Goal: Task Accomplishment & Management: Manage account settings

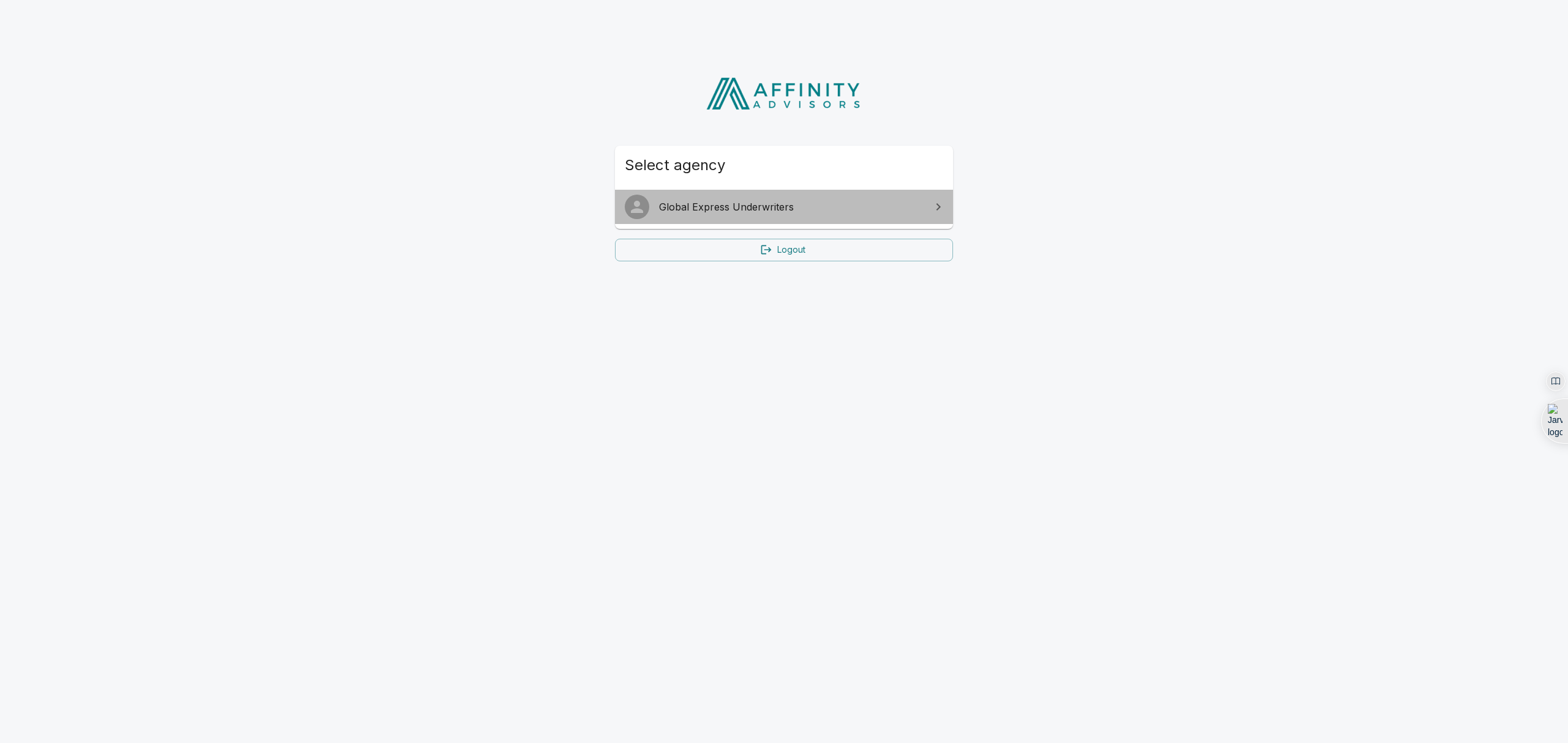
click at [758, 212] on span "Global Express Underwriters" at bounding box center [791, 207] width 264 height 15
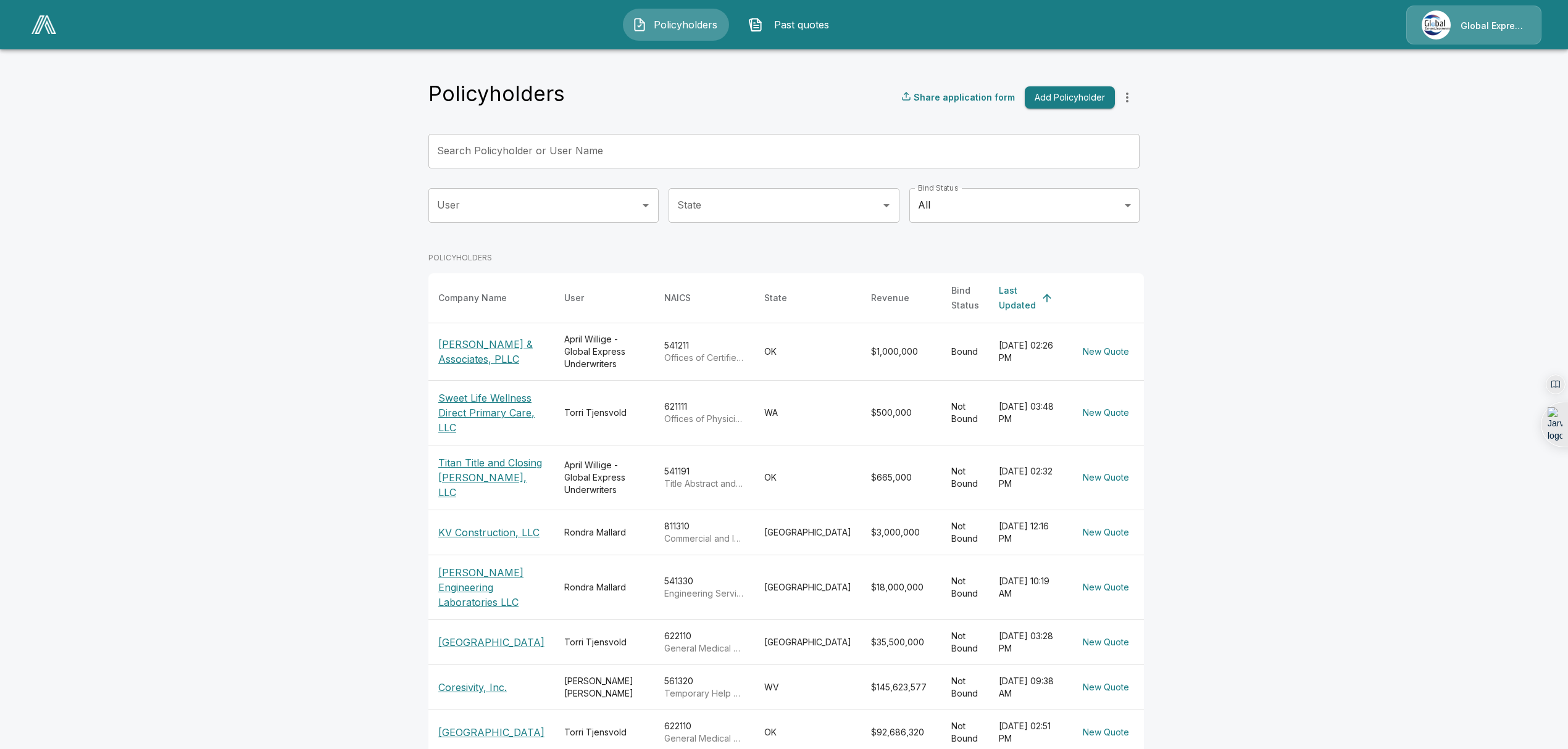
click at [464, 339] on p "[PERSON_NAME] & Associates, PLLC" at bounding box center [491, 351] width 106 height 30
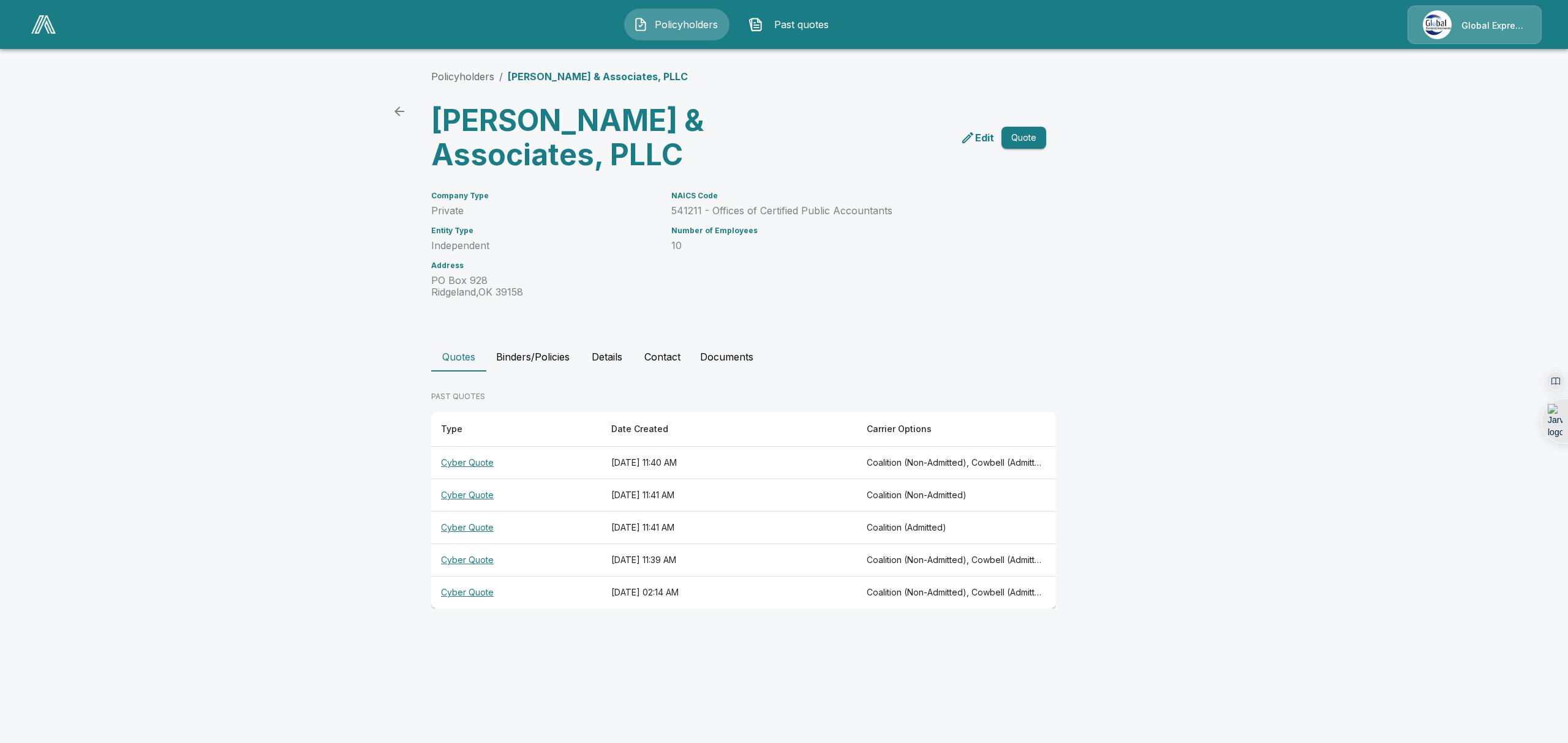
click at [455, 466] on th "Cyber Quote" at bounding box center [516, 463] width 171 height 32
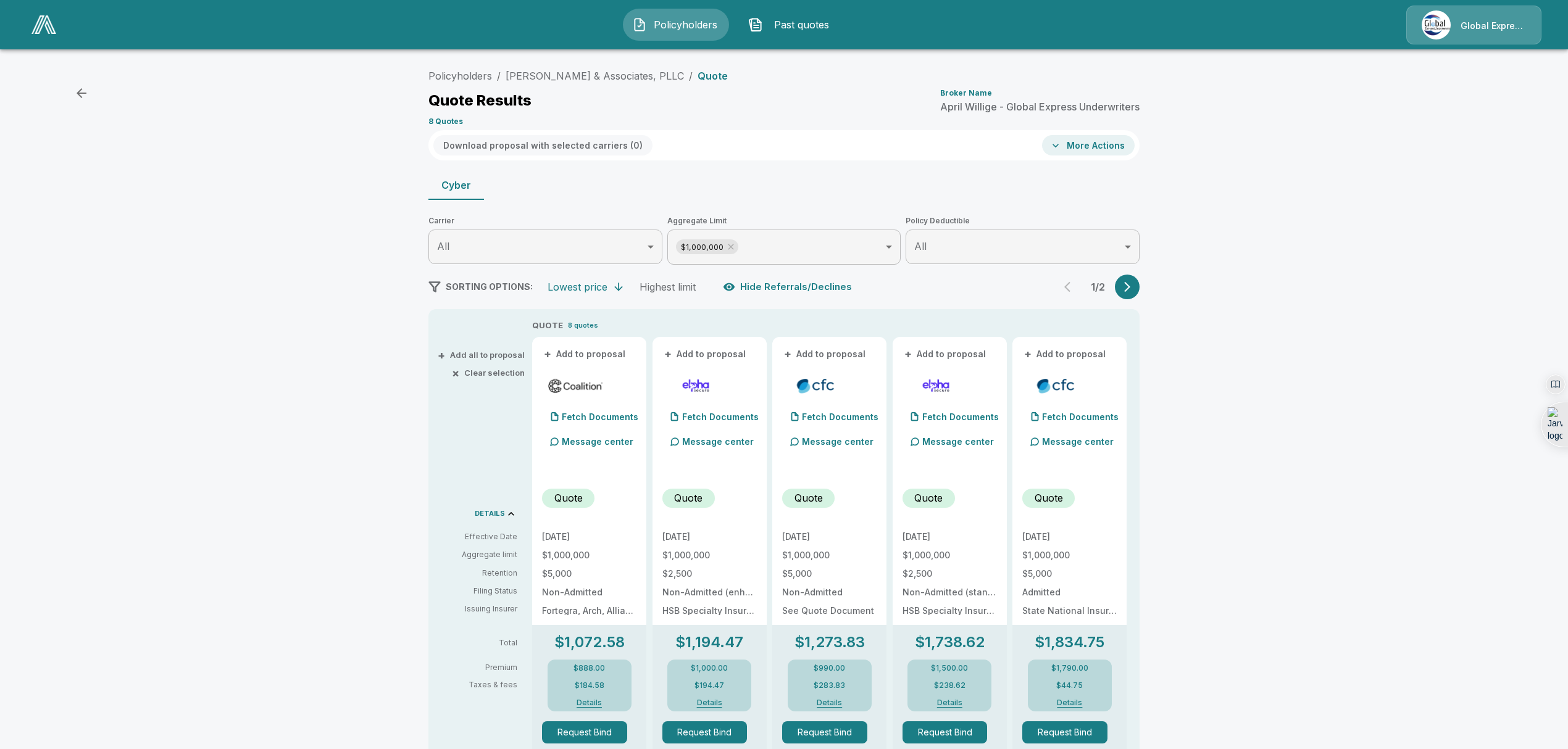
click at [588, 441] on p "Message center" at bounding box center [598, 441] width 72 height 13
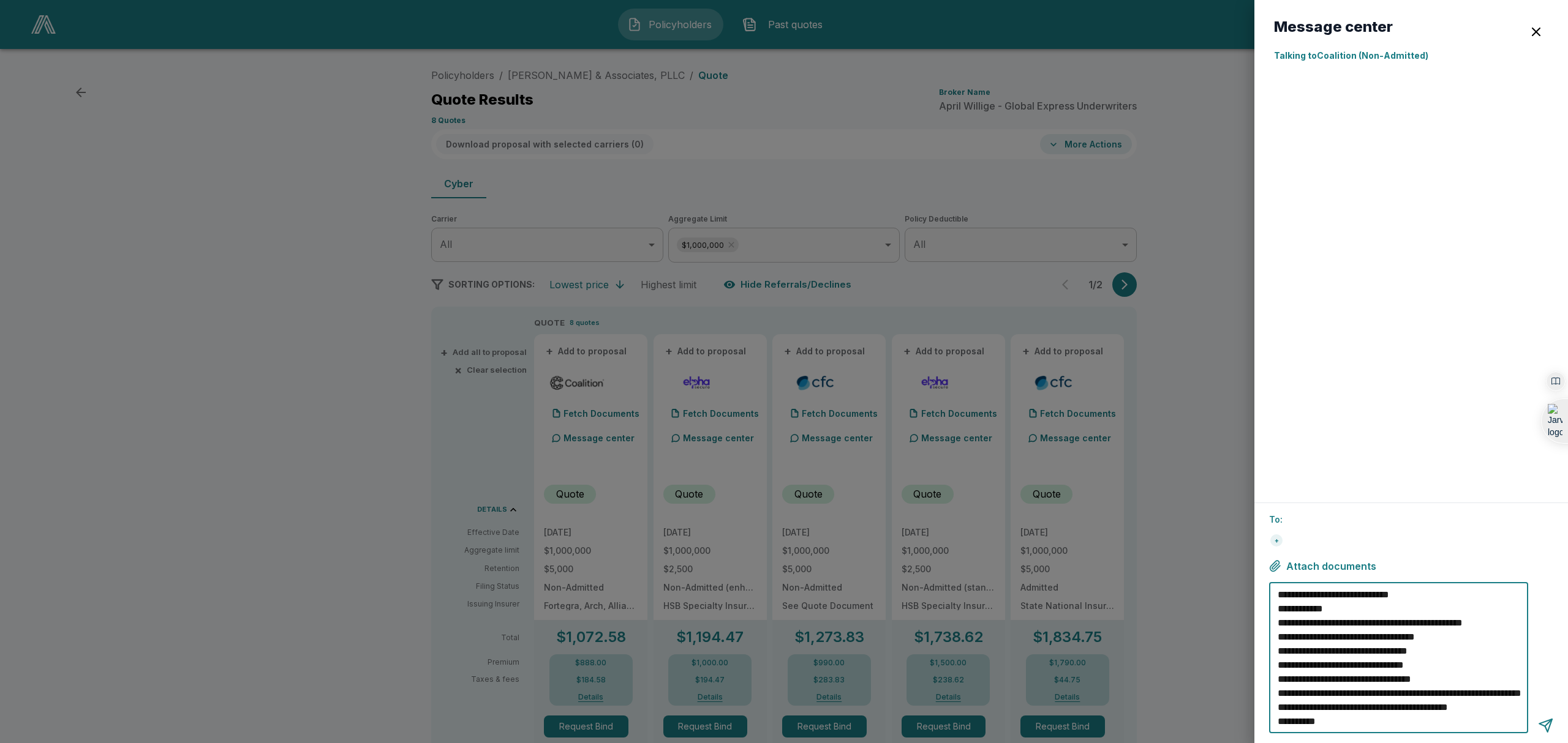
scroll to position [42, 0]
click at [1354, 696] on textarea "**********" at bounding box center [1400, 657] width 246 height 140
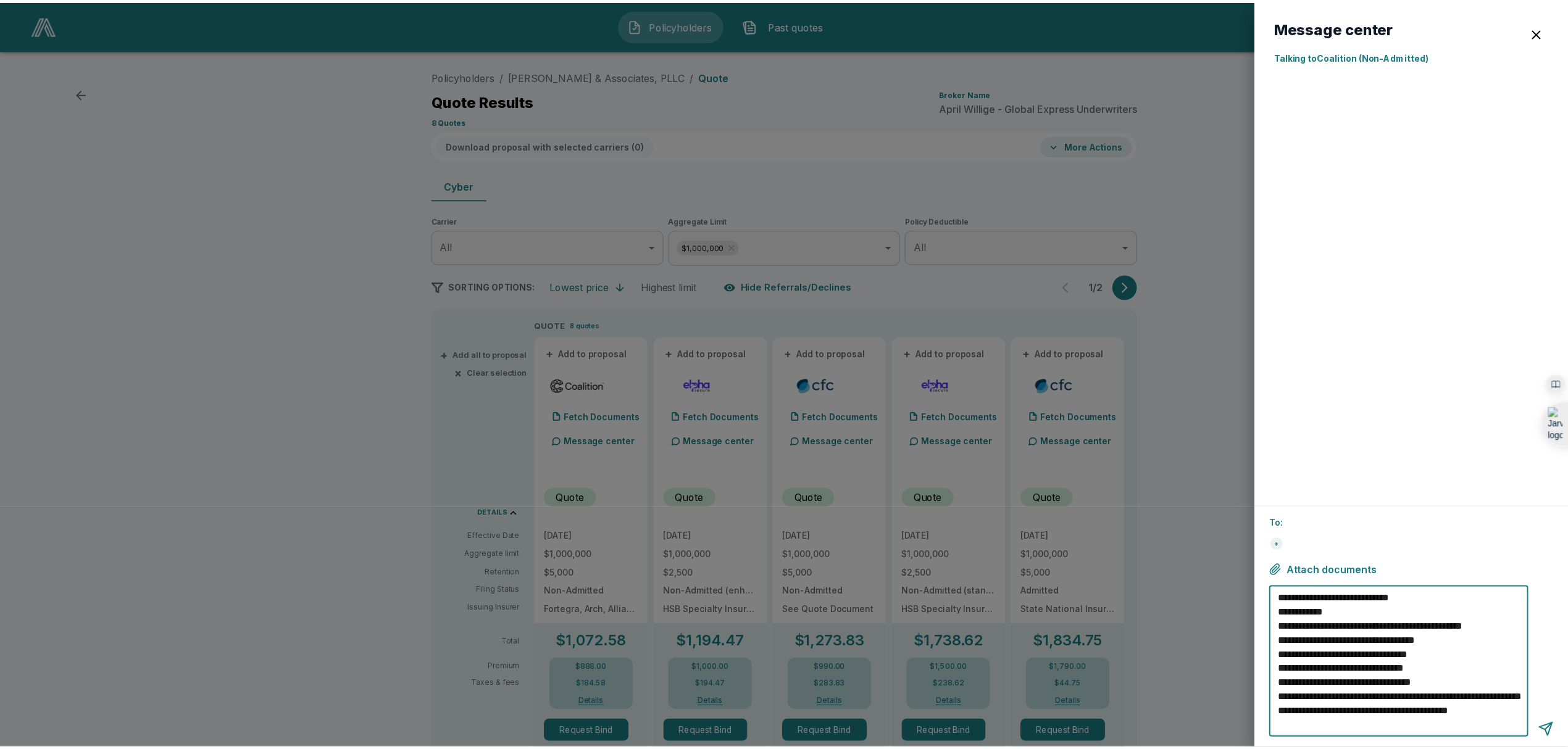
scroll to position [70, 0]
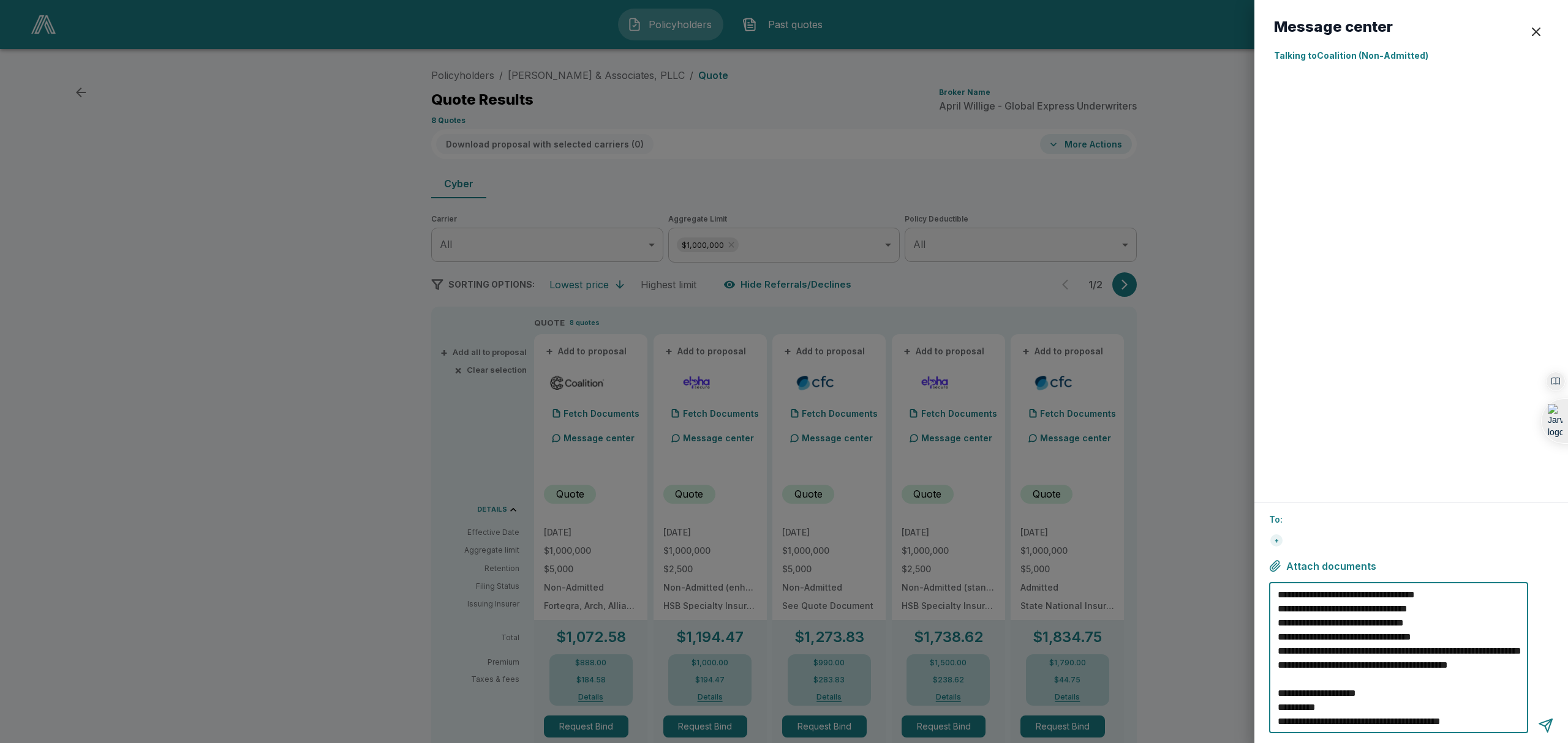
type textarea "**********"
click at [1532, 35] on div "button" at bounding box center [1536, 32] width 15 height 15
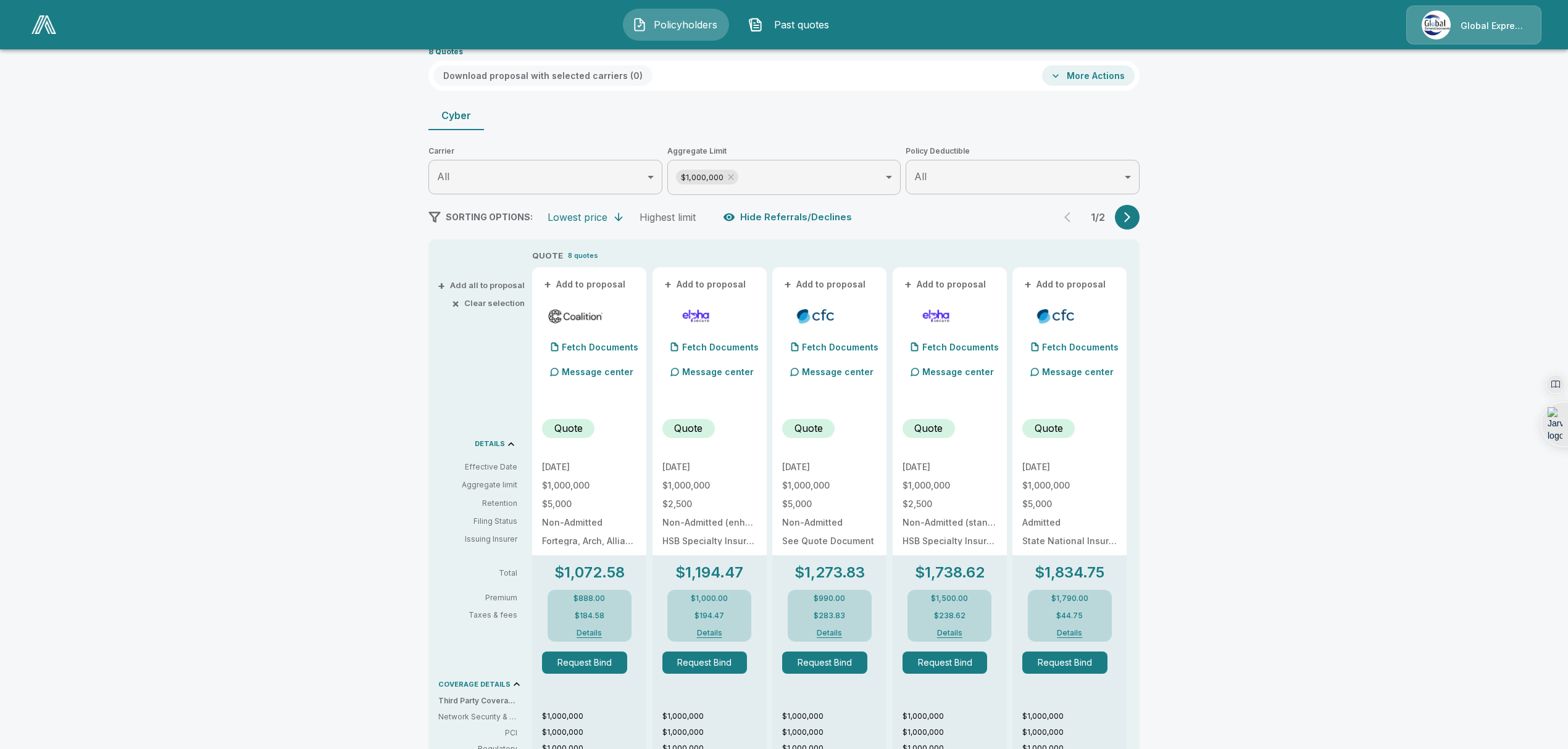
scroll to position [0, 0]
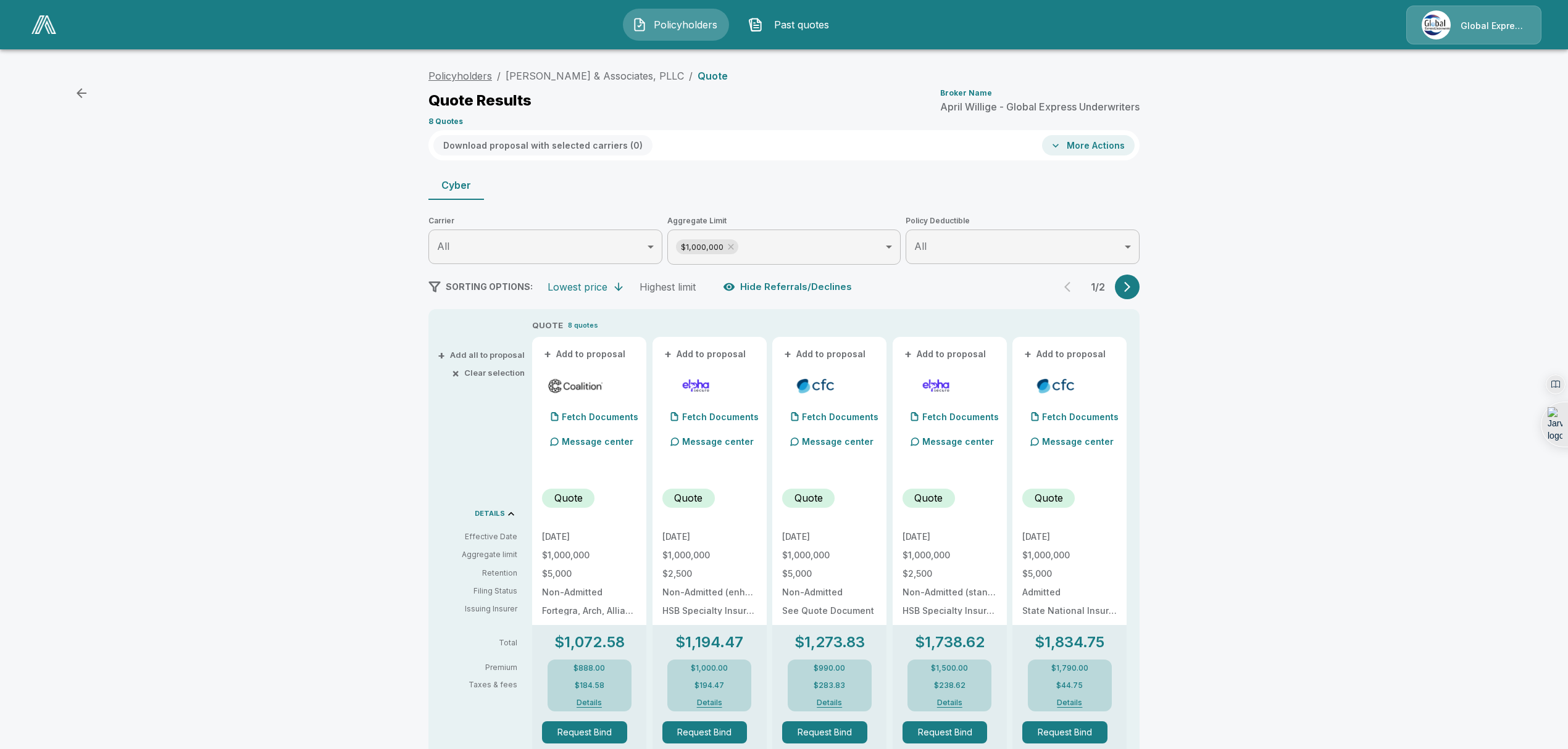
click at [460, 73] on link "Policyholders" at bounding box center [460, 76] width 64 height 13
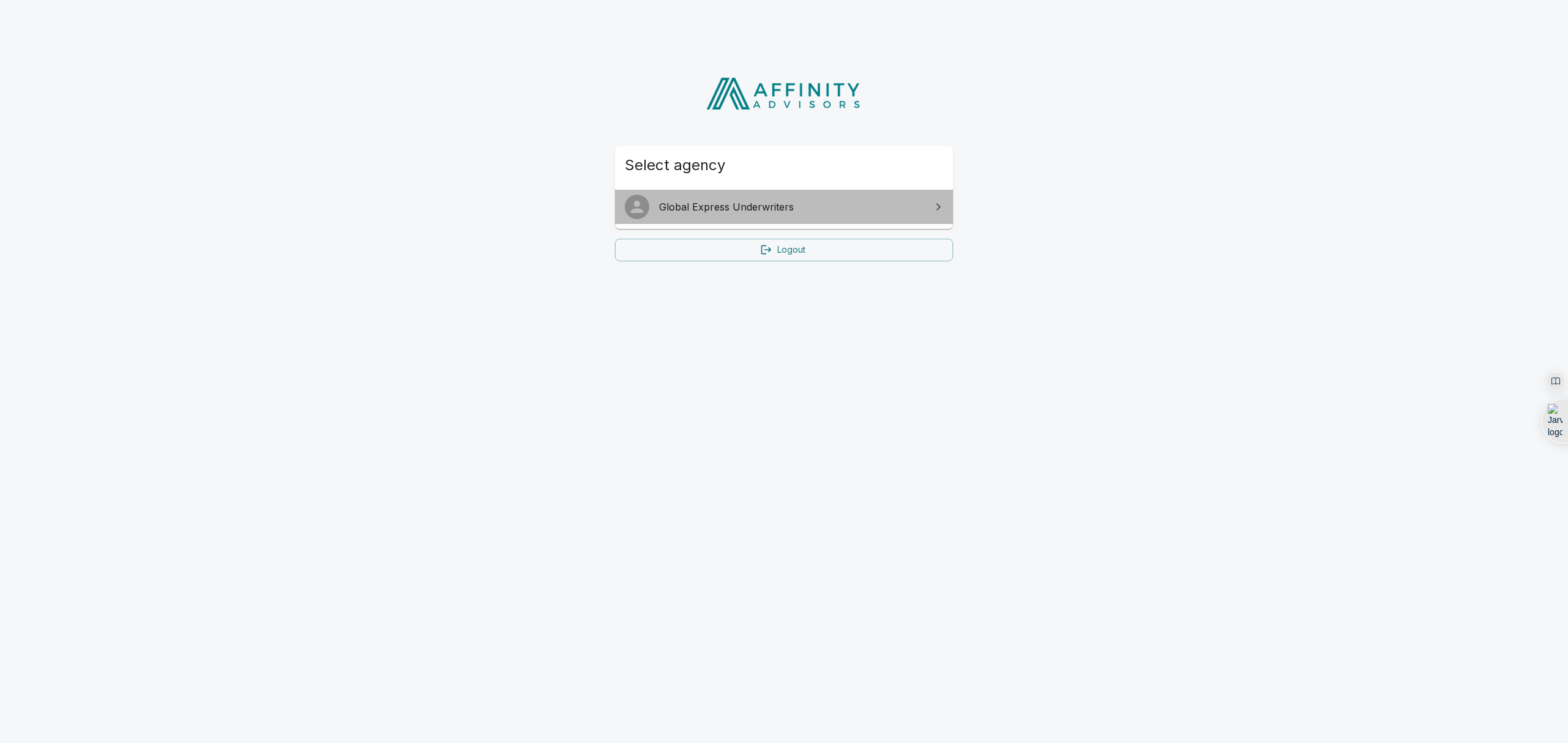
click at [830, 207] on span "Global Express Underwriters" at bounding box center [791, 207] width 264 height 15
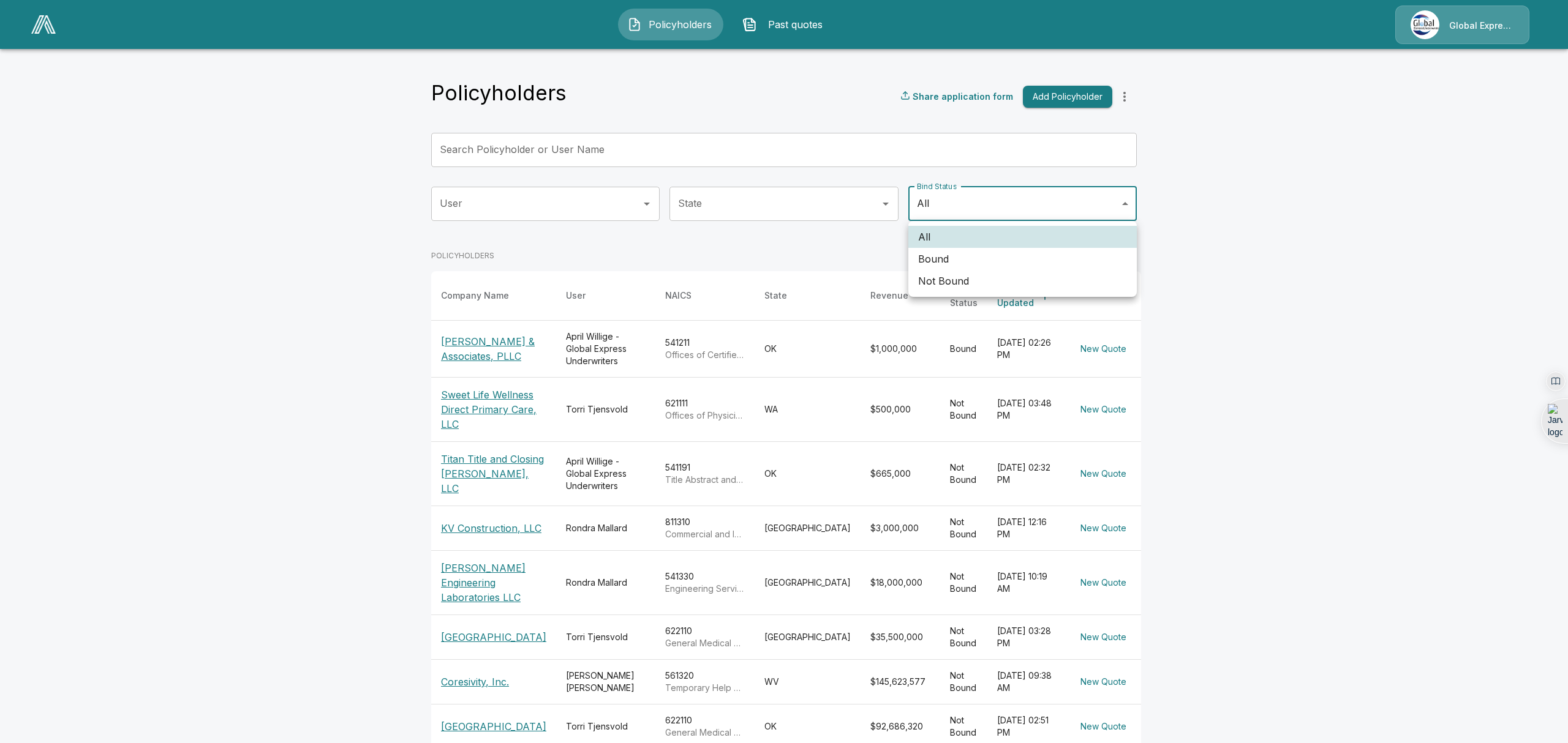
click at [974, 203] on body "Policyholders Past quotes Global Express Underwriters Policyholders Share appli…" at bounding box center [784, 458] width 1568 height 917
click at [1215, 229] on div at bounding box center [784, 372] width 1568 height 743
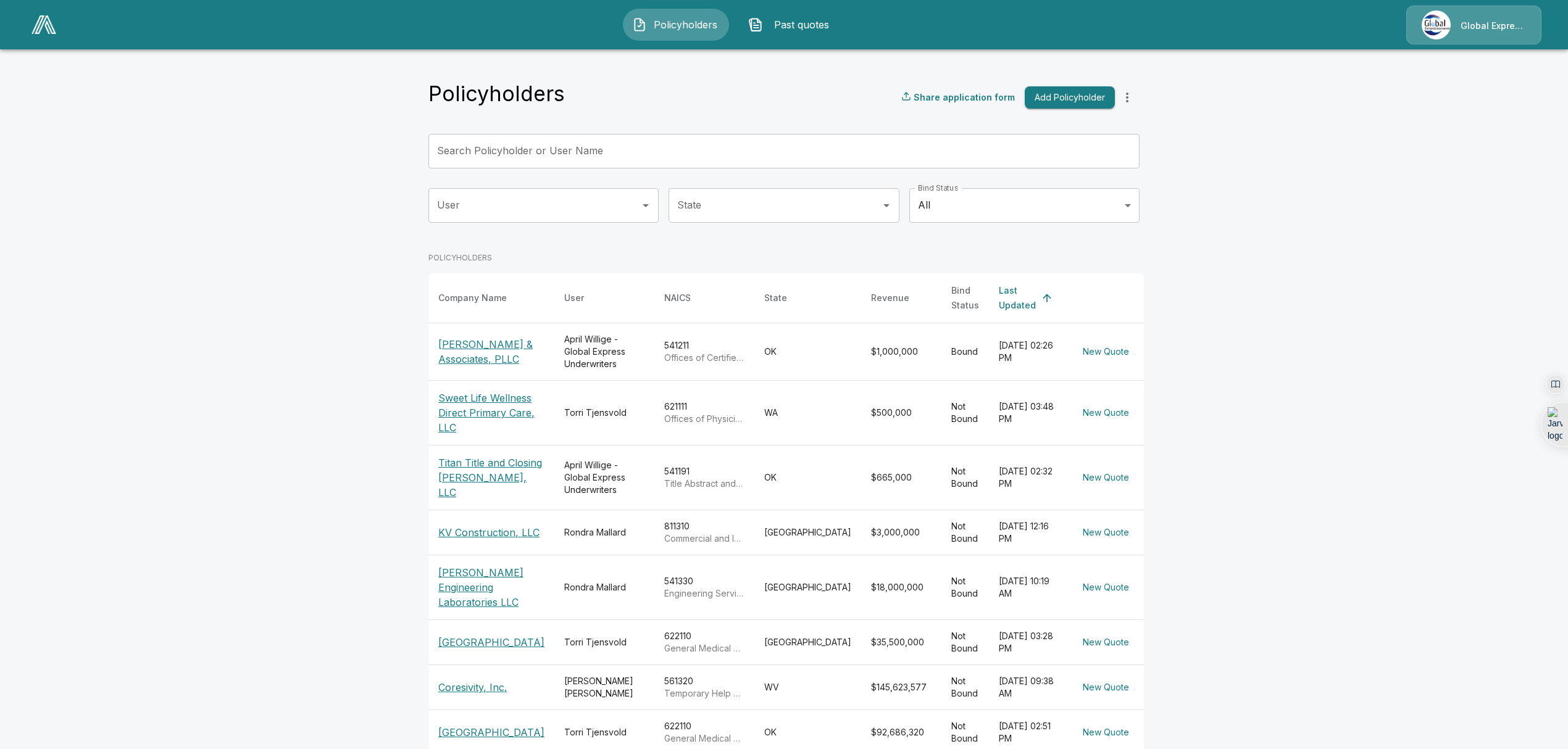
click at [477, 337] on p "[PERSON_NAME] & Associates, PLLC" at bounding box center [491, 351] width 106 height 30
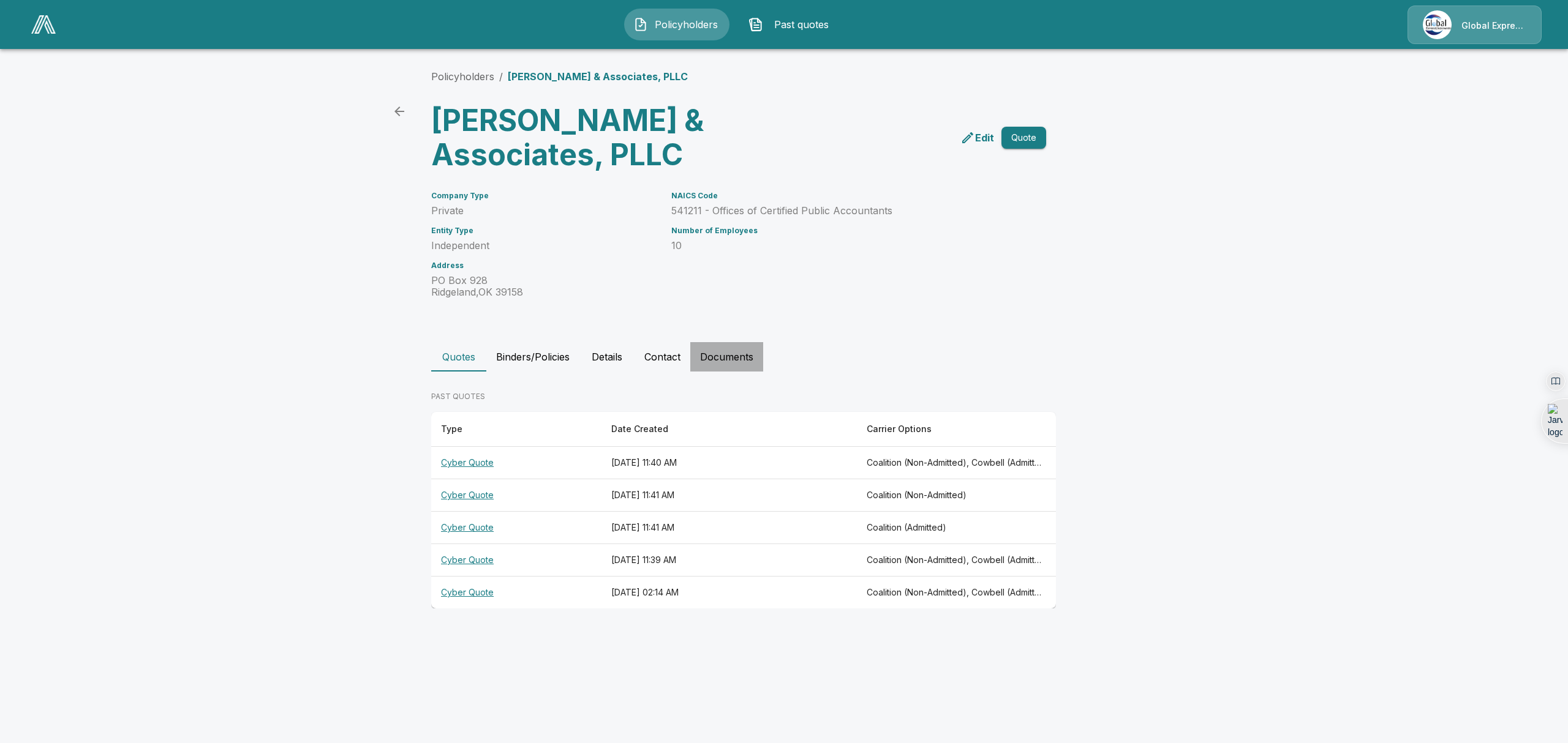
click at [719, 353] on button "Documents" at bounding box center [727, 357] width 73 height 29
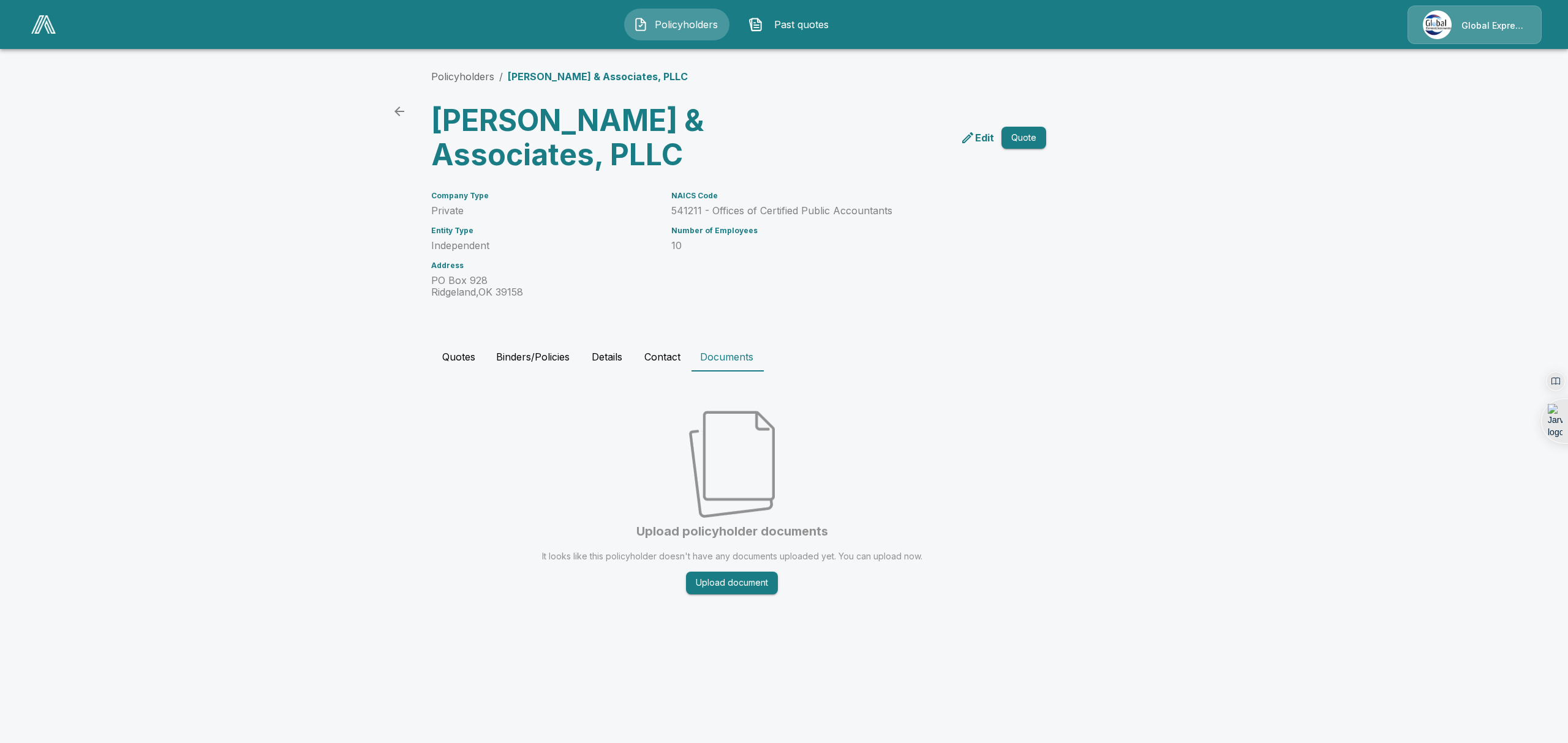
click at [978, 136] on p "Edit" at bounding box center [985, 138] width 19 height 15
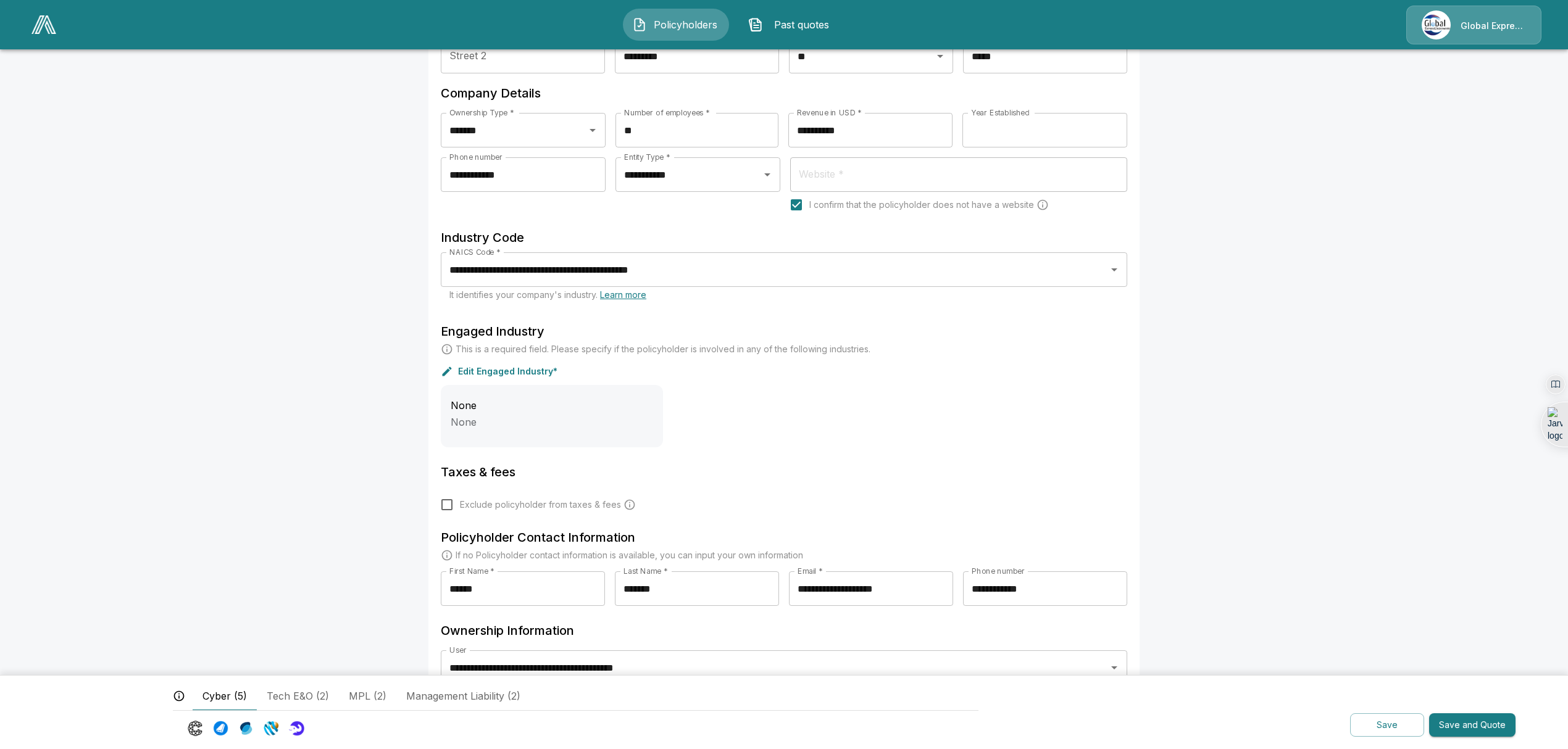
scroll to position [185, 0]
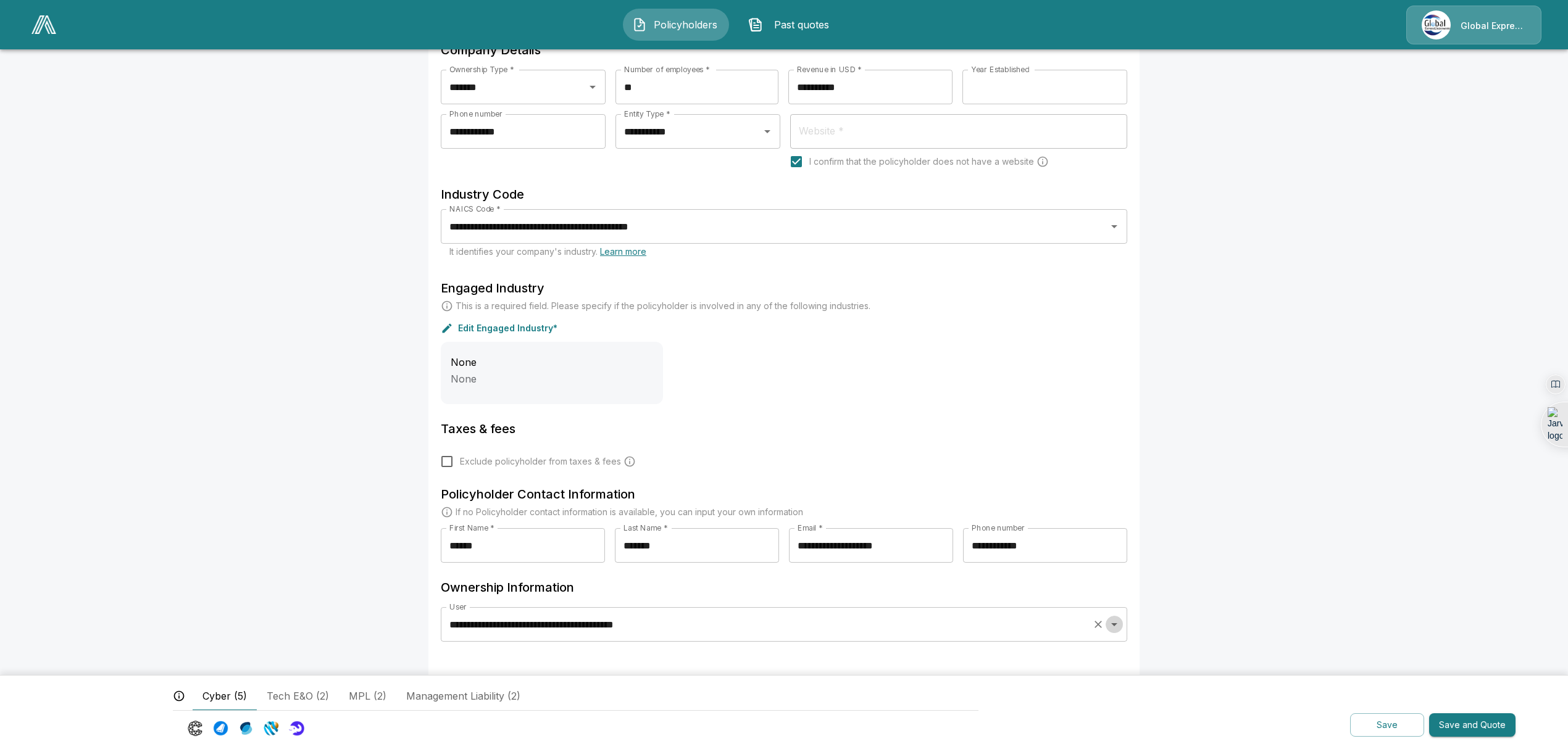
click at [1117, 626] on icon "Open" at bounding box center [1115, 624] width 6 height 3
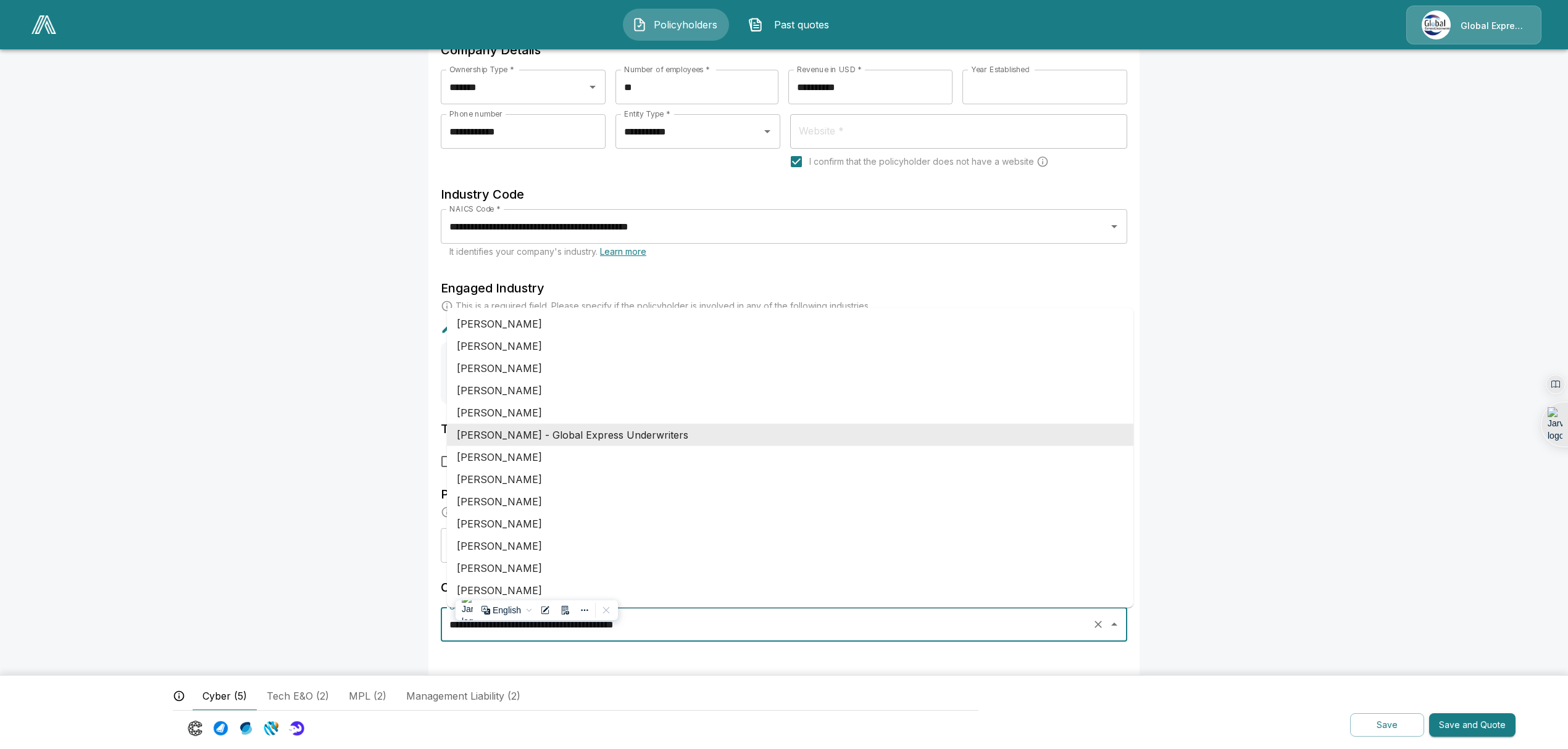
click at [533, 435] on li "April Willige - Global Express Underwriters" at bounding box center [790, 434] width 686 height 22
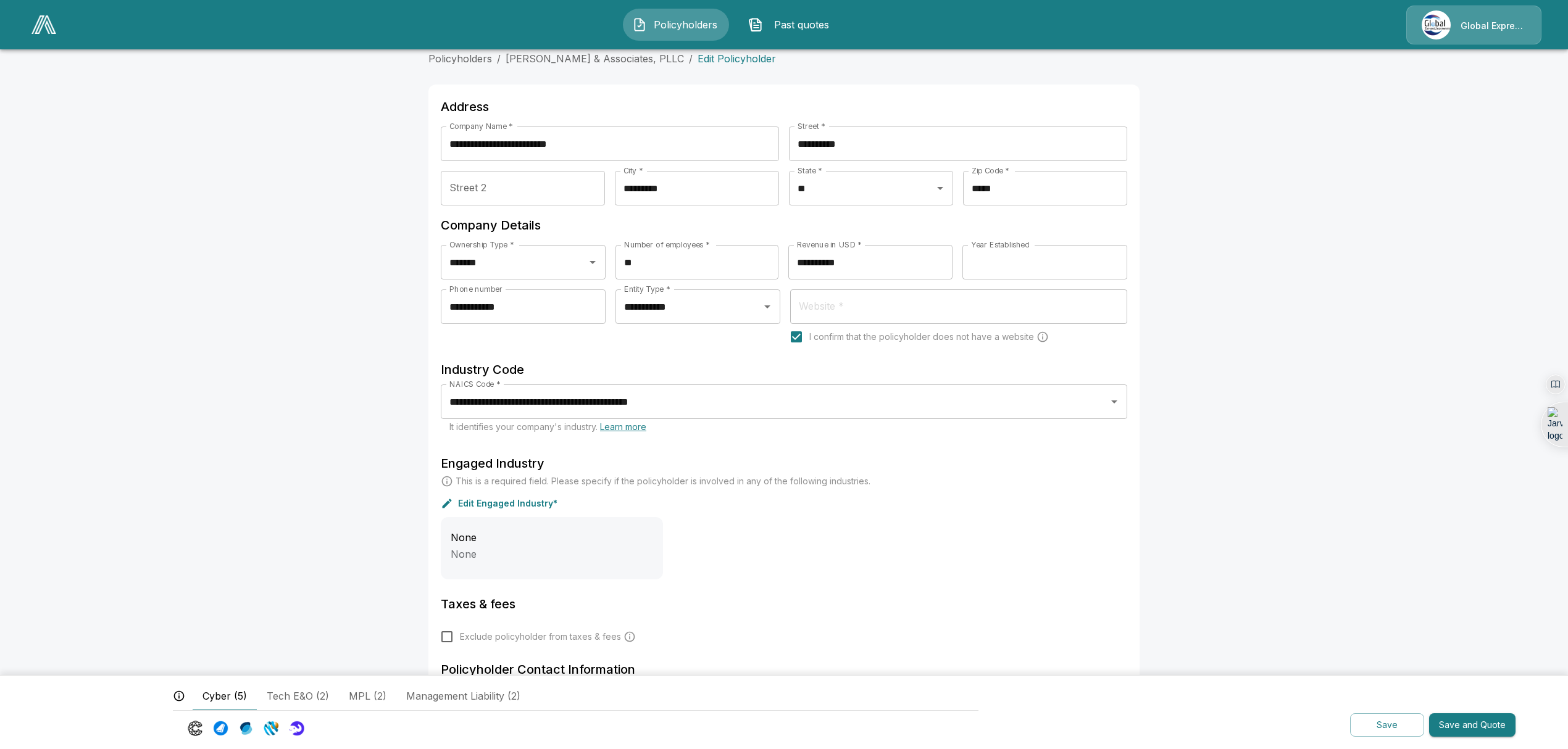
scroll to position [0, 0]
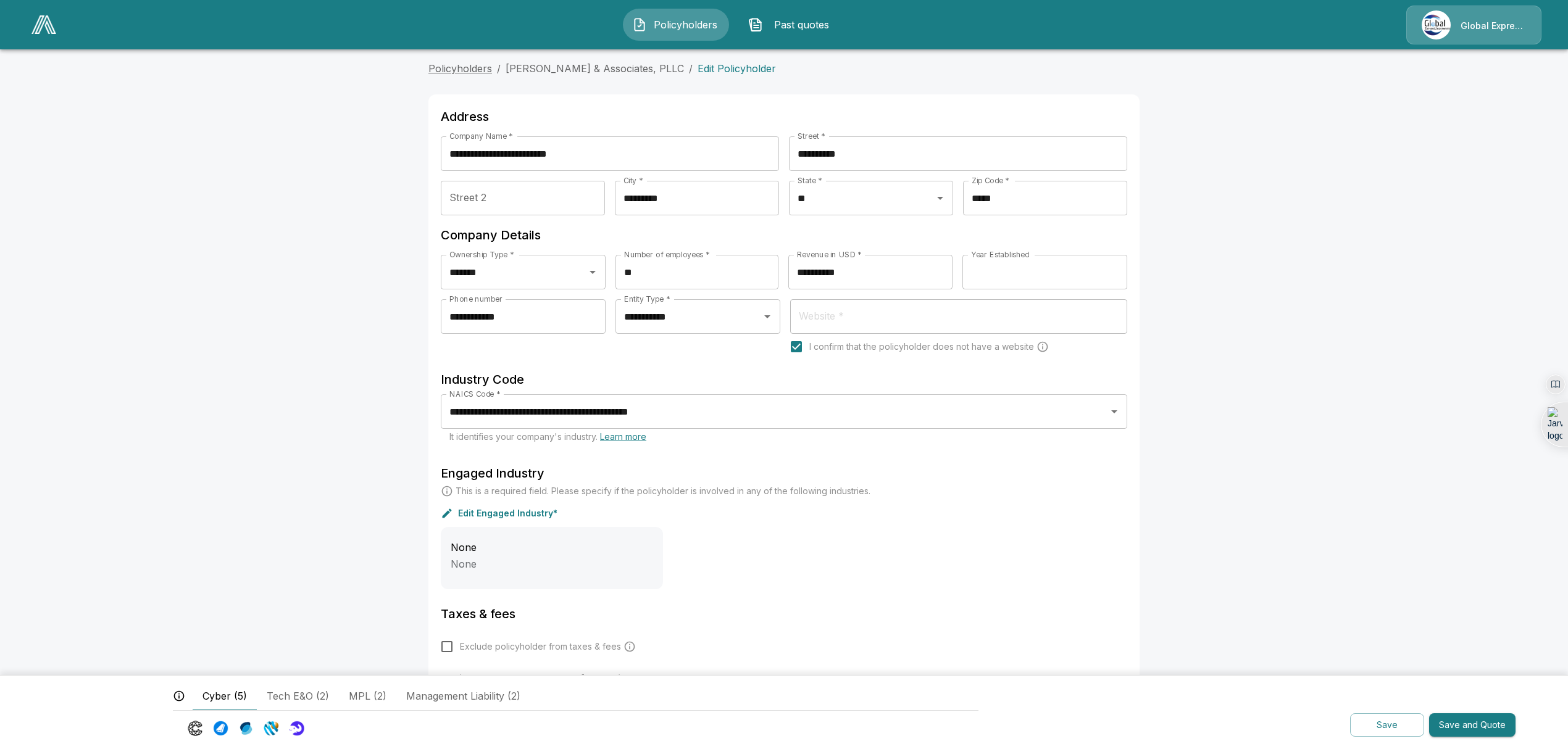
click at [460, 67] on link "Policyholders" at bounding box center [460, 69] width 64 height 13
